Goal: Register for event/course

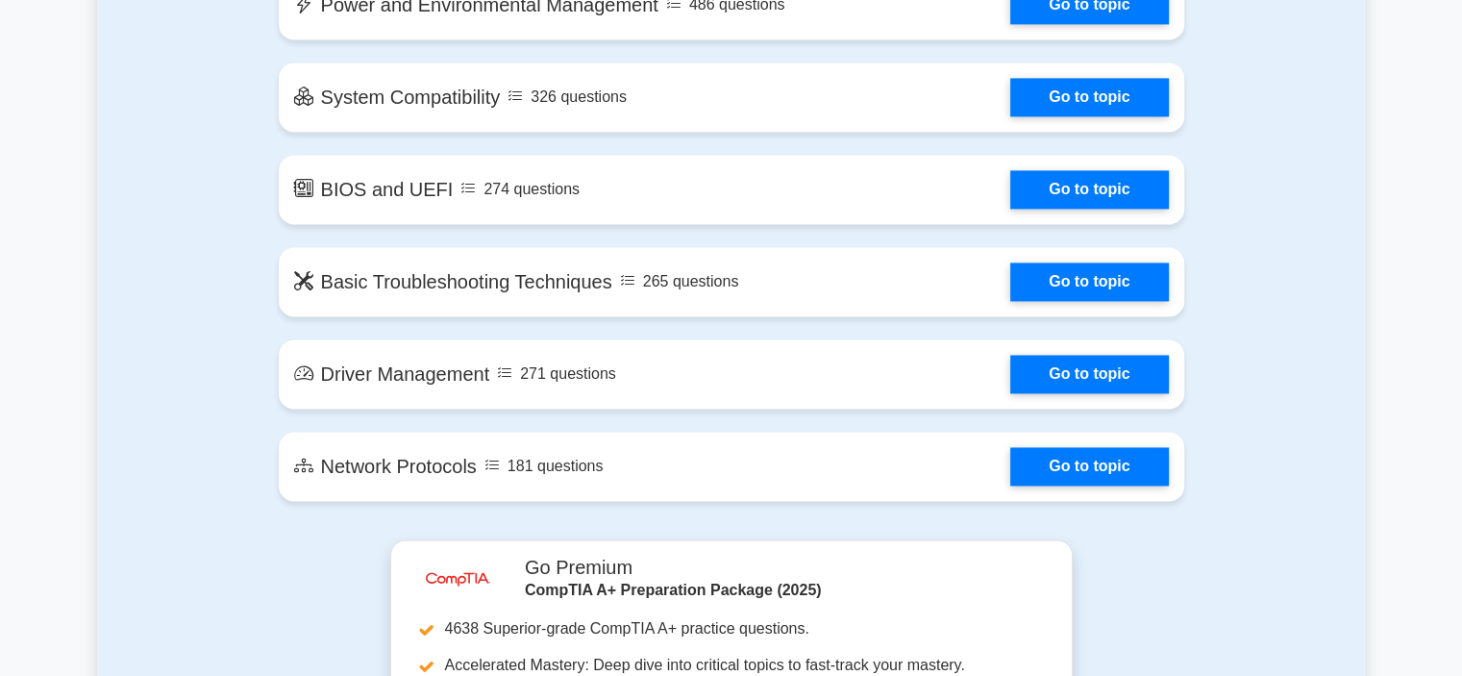
scroll to position [2692, 0]
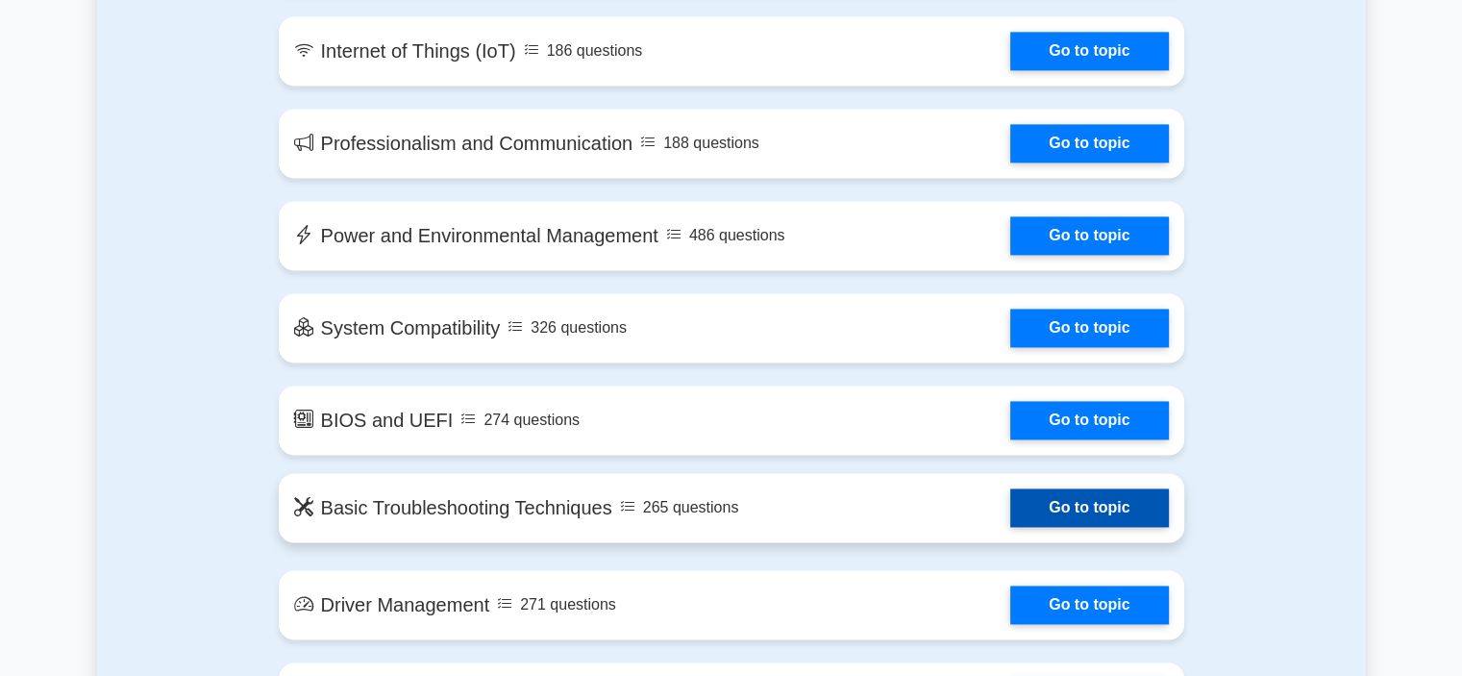
click at [1107, 512] on link "Go to topic" at bounding box center [1090, 507] width 158 height 38
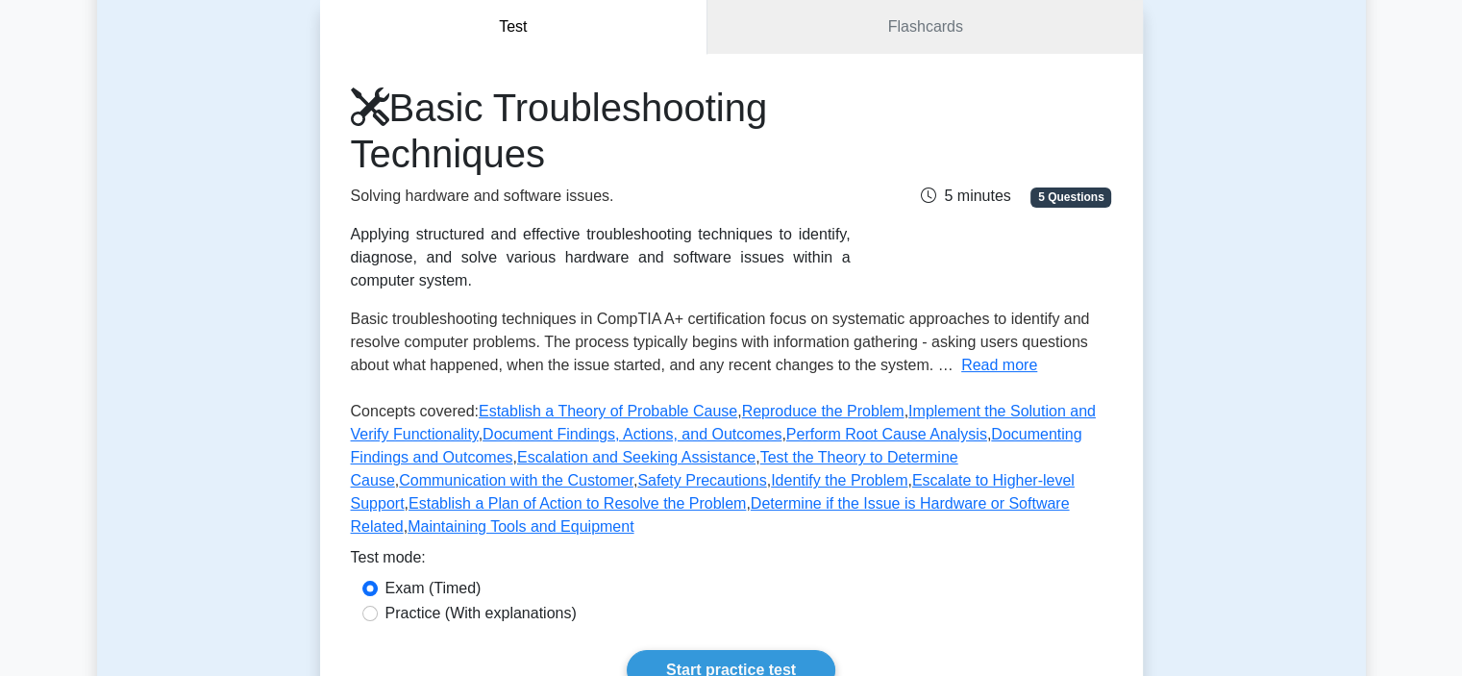
scroll to position [500, 0]
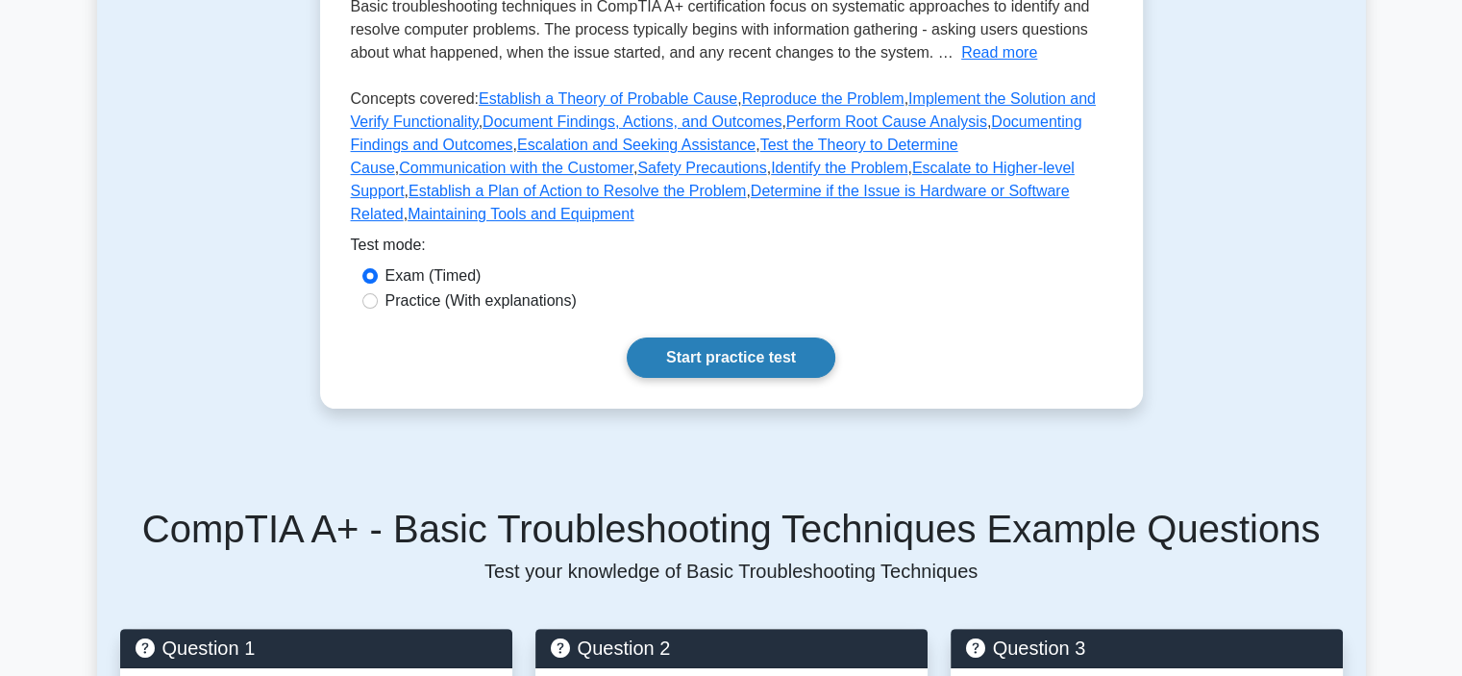
click at [765, 337] on link "Start practice test" at bounding box center [731, 357] width 209 height 40
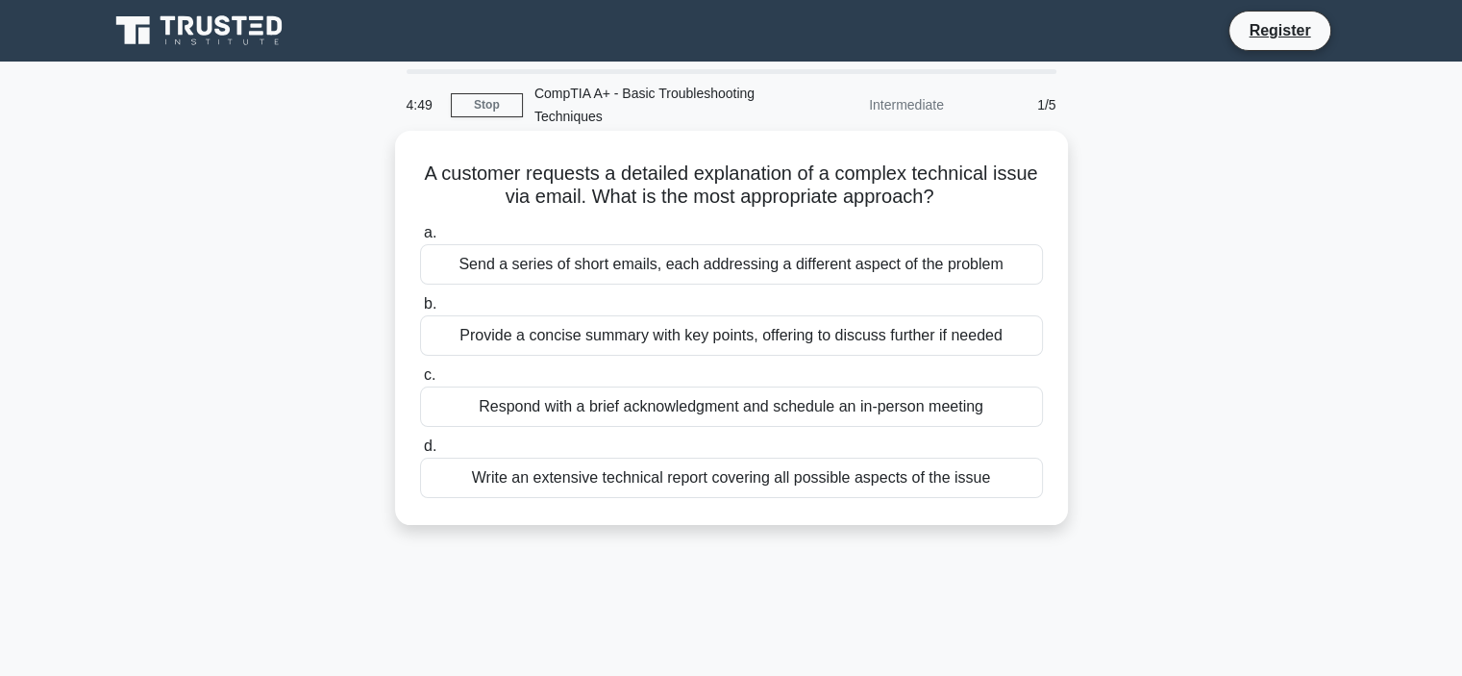
click at [607, 262] on div "Send a series of short emails, each addressing a different aspect of the problem" at bounding box center [731, 264] width 623 height 40
click at [420, 239] on input "a. Send a series of short emails, each addressing a different aspect of the pro…" at bounding box center [420, 233] width 0 height 12
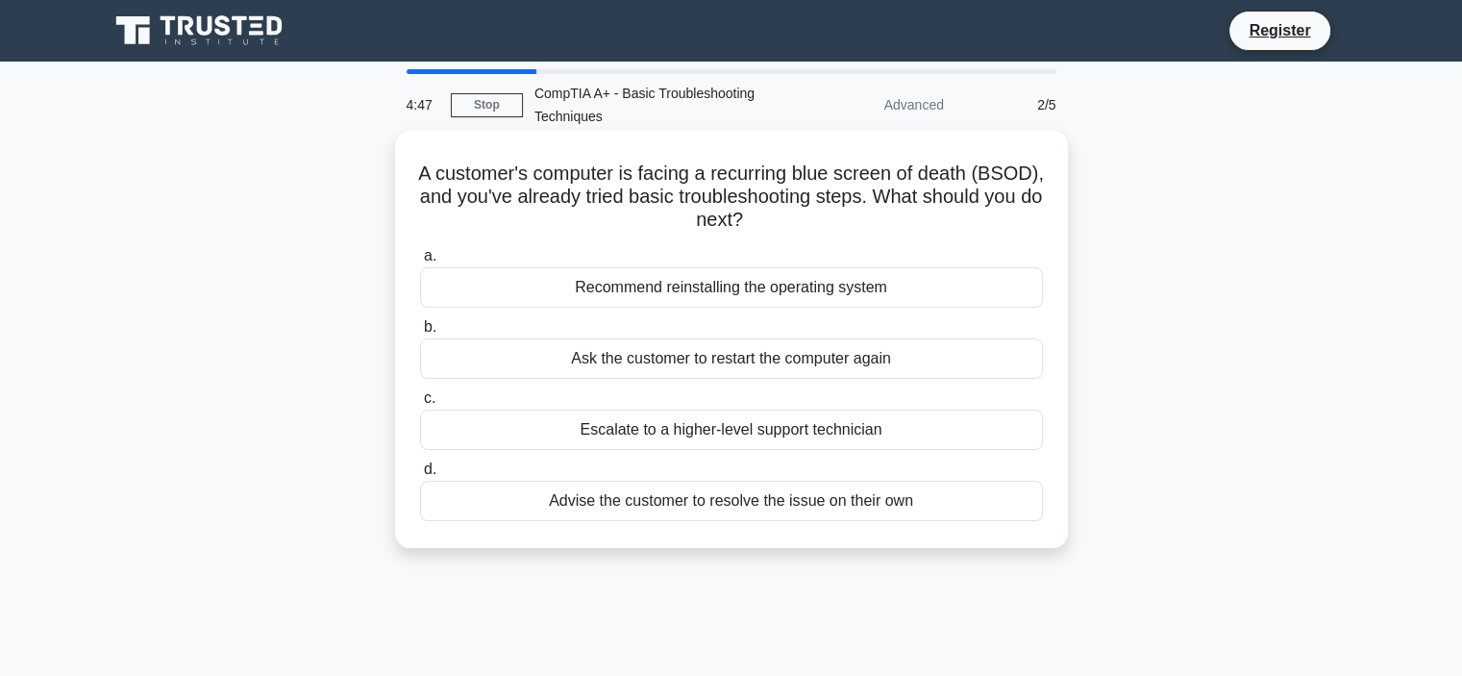
click at [742, 368] on div "Ask the customer to restart the computer again" at bounding box center [731, 358] width 623 height 40
click at [420, 334] on input "b. Ask the customer to restart the computer again" at bounding box center [420, 327] width 0 height 12
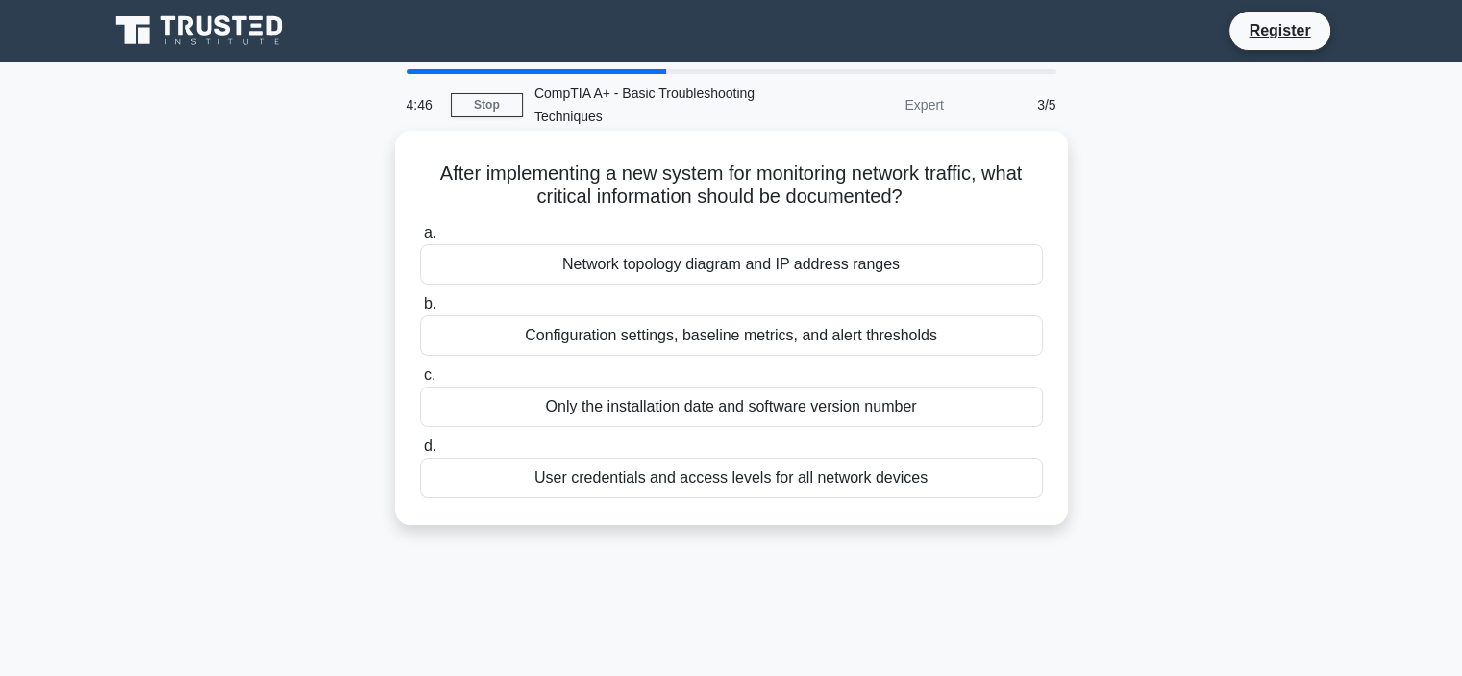
click at [654, 239] on label "a. Network topology diagram and IP address ranges" at bounding box center [731, 252] width 623 height 63
click at [420, 239] on input "a. Network topology diagram and IP address ranges" at bounding box center [420, 233] width 0 height 12
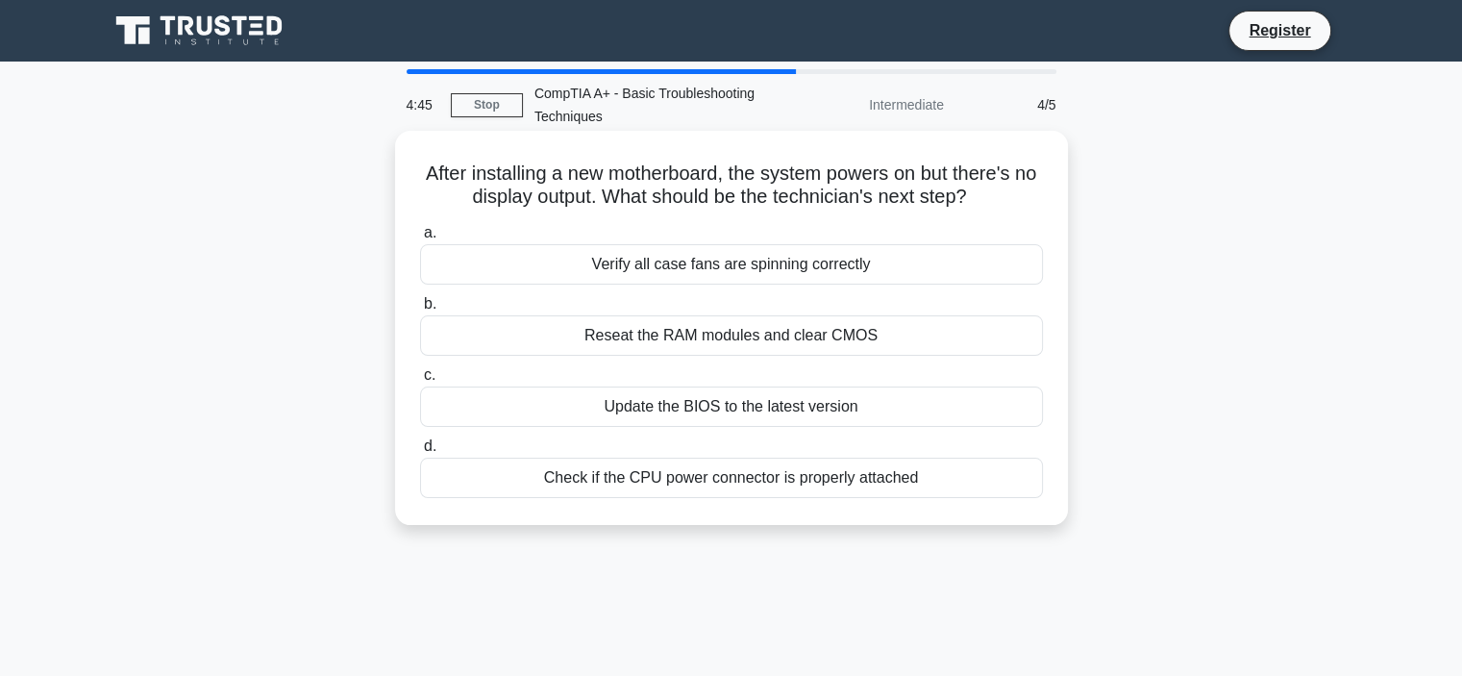
click at [701, 423] on div "Update the BIOS to the latest version" at bounding box center [731, 407] width 623 height 40
click at [420, 382] on input "c. Update the BIOS to the latest version" at bounding box center [420, 375] width 0 height 12
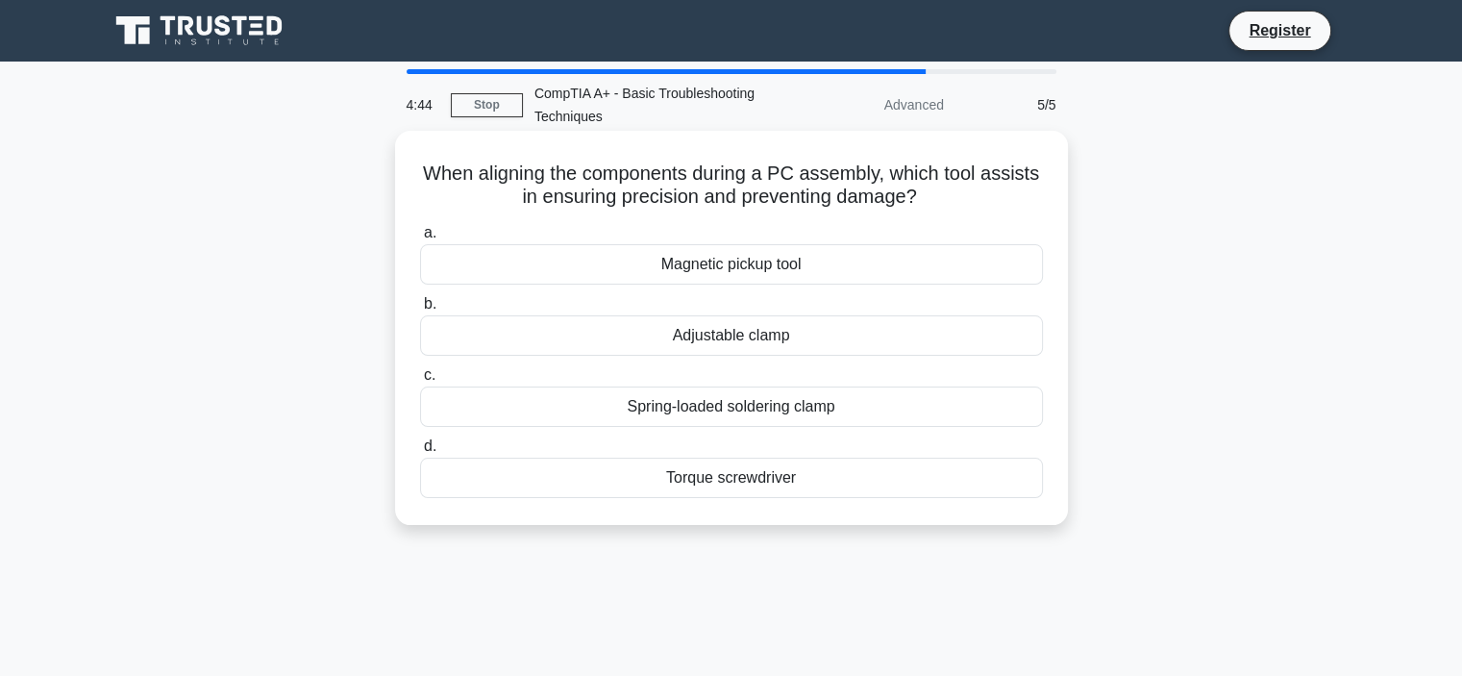
click at [690, 478] on div "Torque screwdriver" at bounding box center [731, 478] width 623 height 40
click at [420, 453] on input "d. Torque screwdriver" at bounding box center [420, 446] width 0 height 12
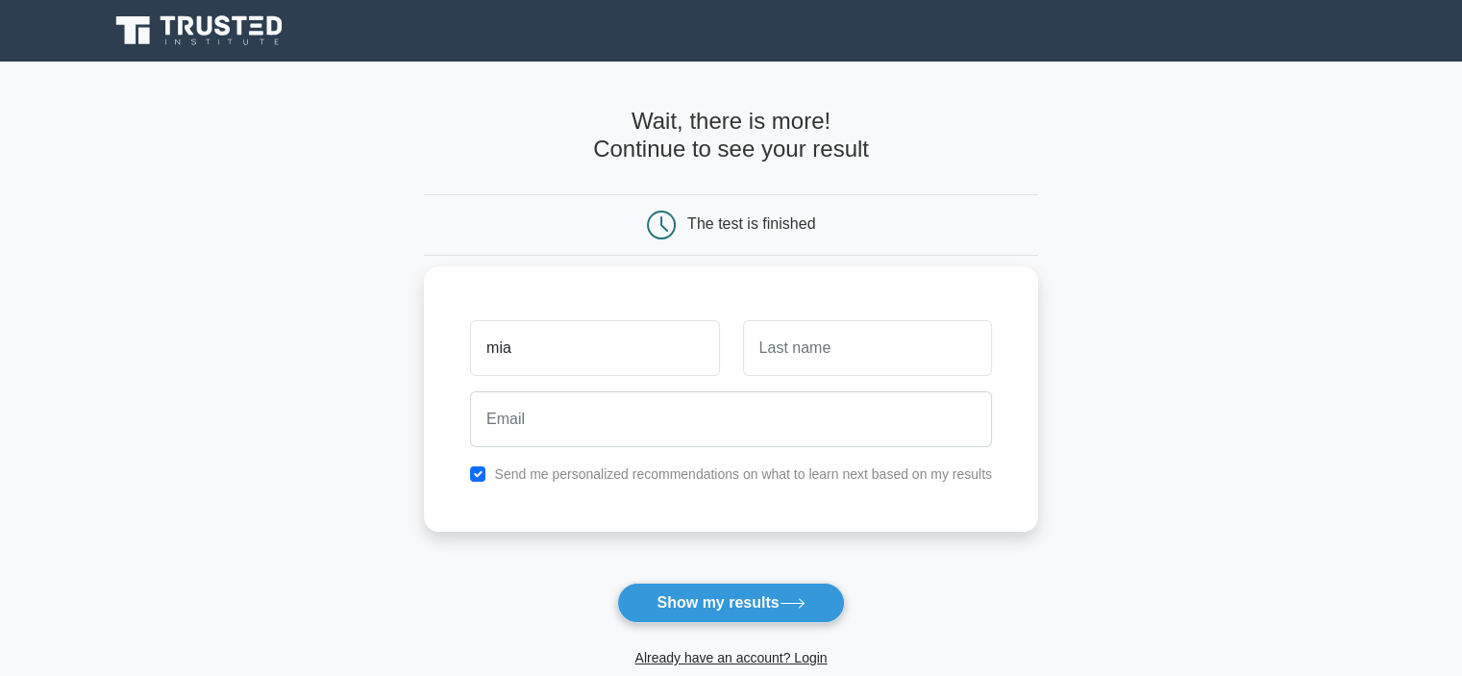
type input "mia"
click at [859, 363] on input "text" at bounding box center [867, 348] width 249 height 56
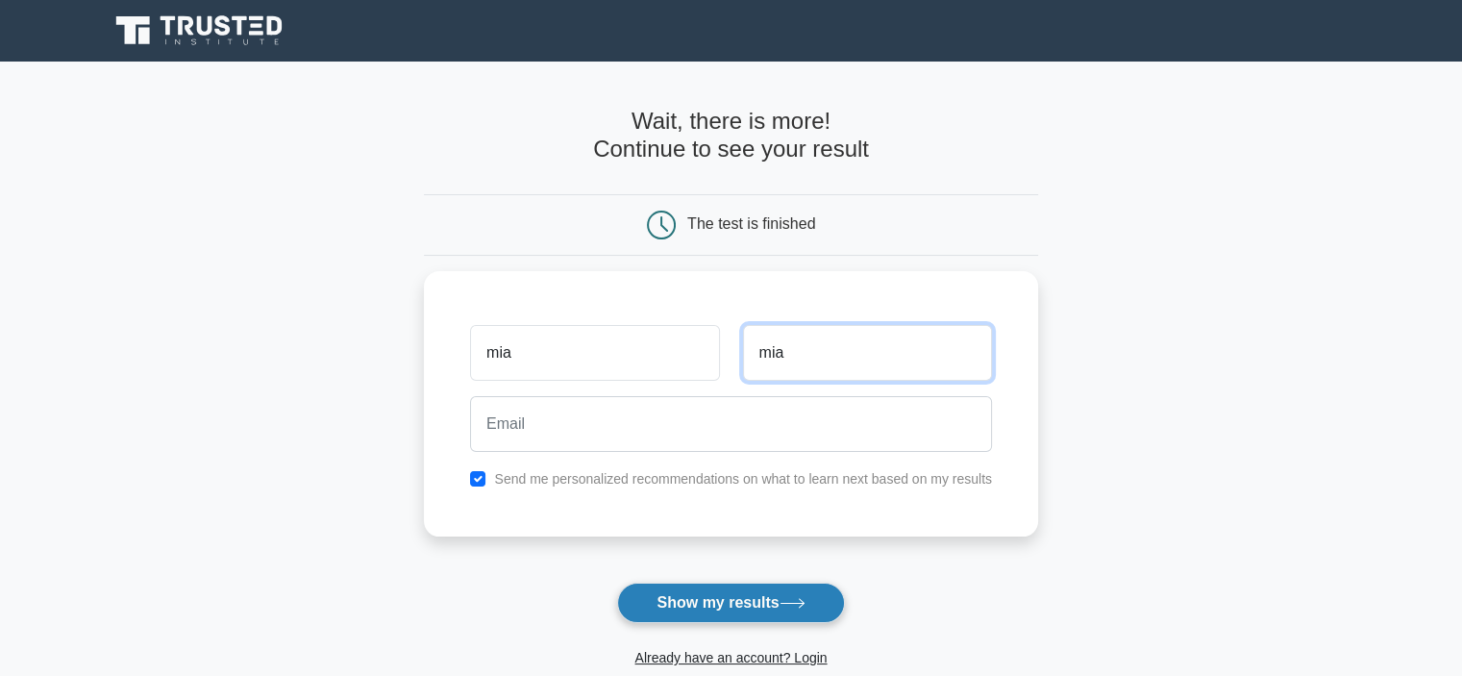
type input "mia"
click at [750, 594] on button "Show my results" at bounding box center [730, 603] width 227 height 40
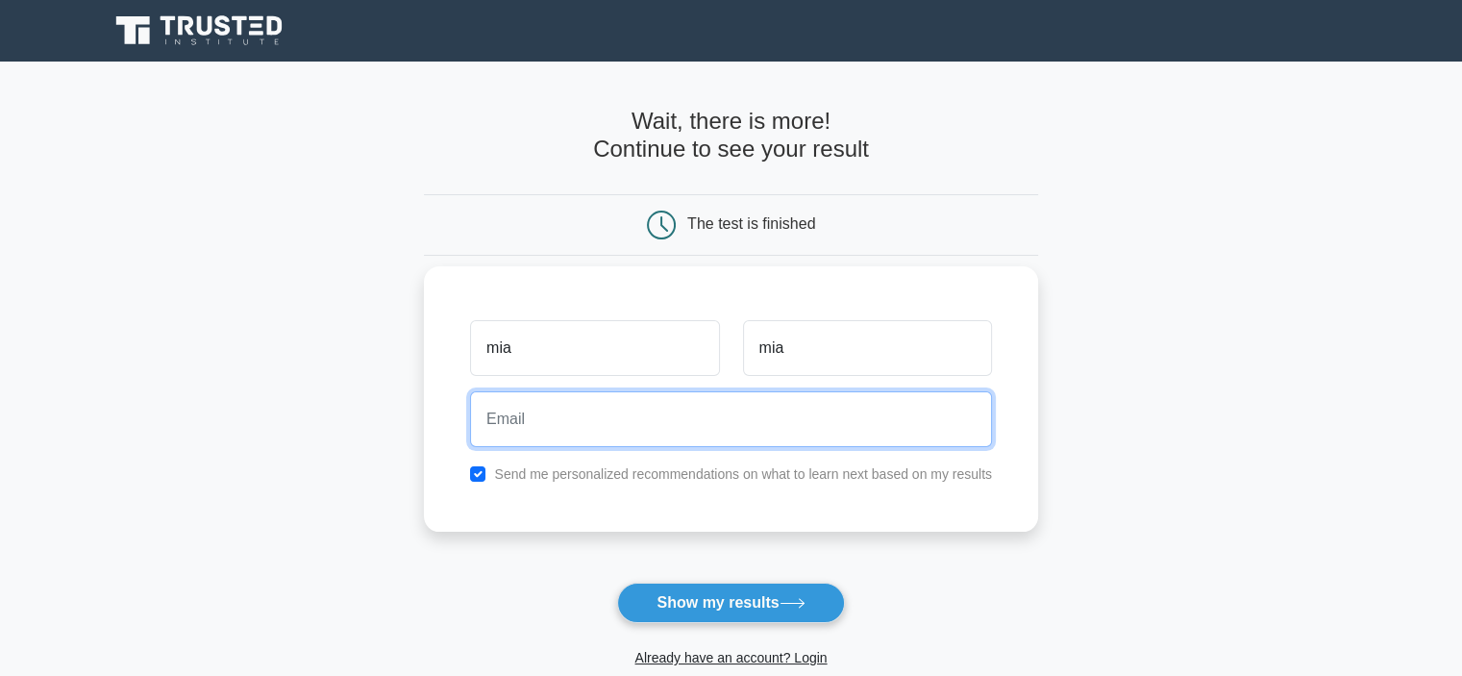
click at [723, 417] on input "email" at bounding box center [731, 419] width 522 height 56
type input "d"
